Goal: Navigation & Orientation: Go to known website

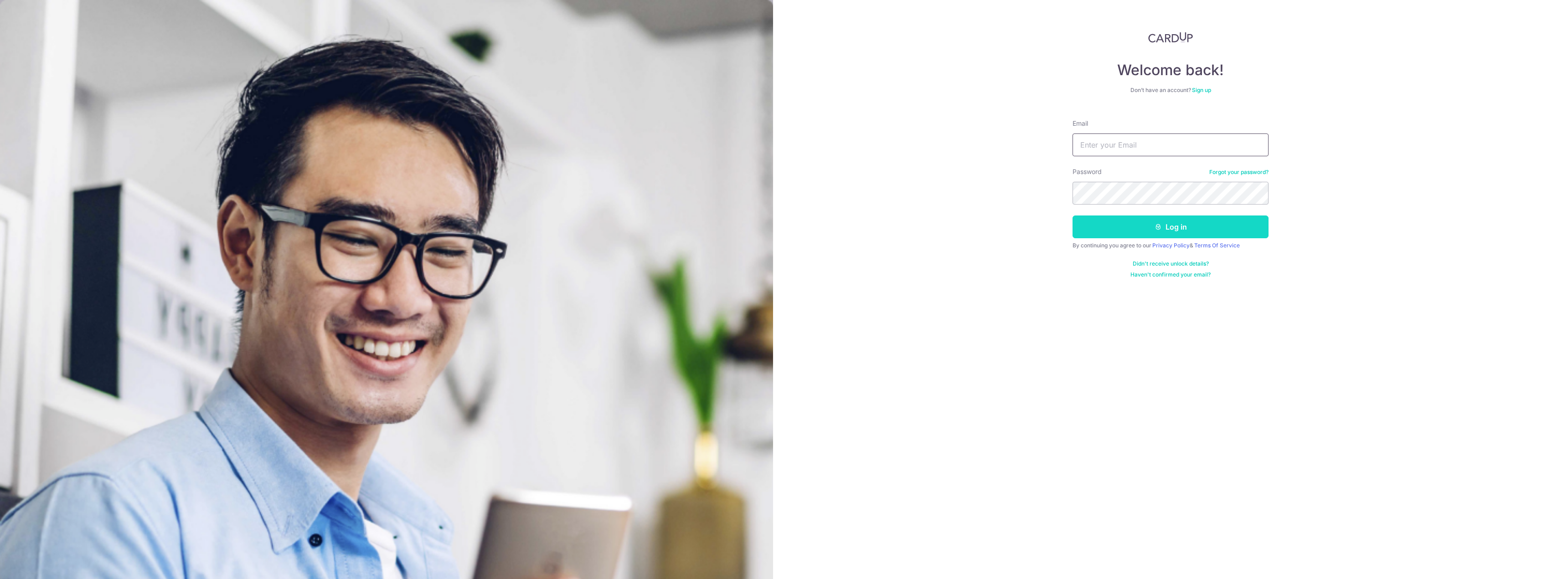
type input "[EMAIL_ADDRESS][DOMAIN_NAME]"
click at [1106, 224] on button "Log in" at bounding box center [1171, 226] width 196 height 23
